Goal: Information Seeking & Learning: Learn about a topic

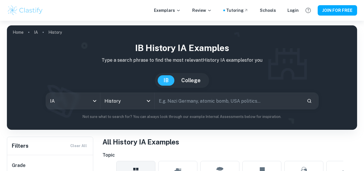
scroll to position [145, 0]
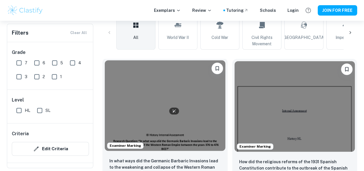
click at [141, 88] on img at bounding box center [165, 105] width 120 height 90
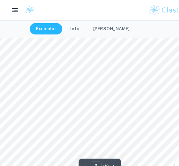
scroll to position [1375, 12]
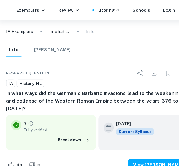
type input "10"
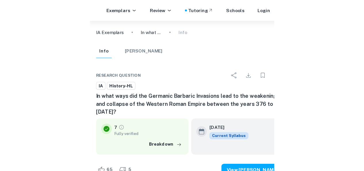
scroll to position [2929, 0]
